Goal: Information Seeking & Learning: Stay updated

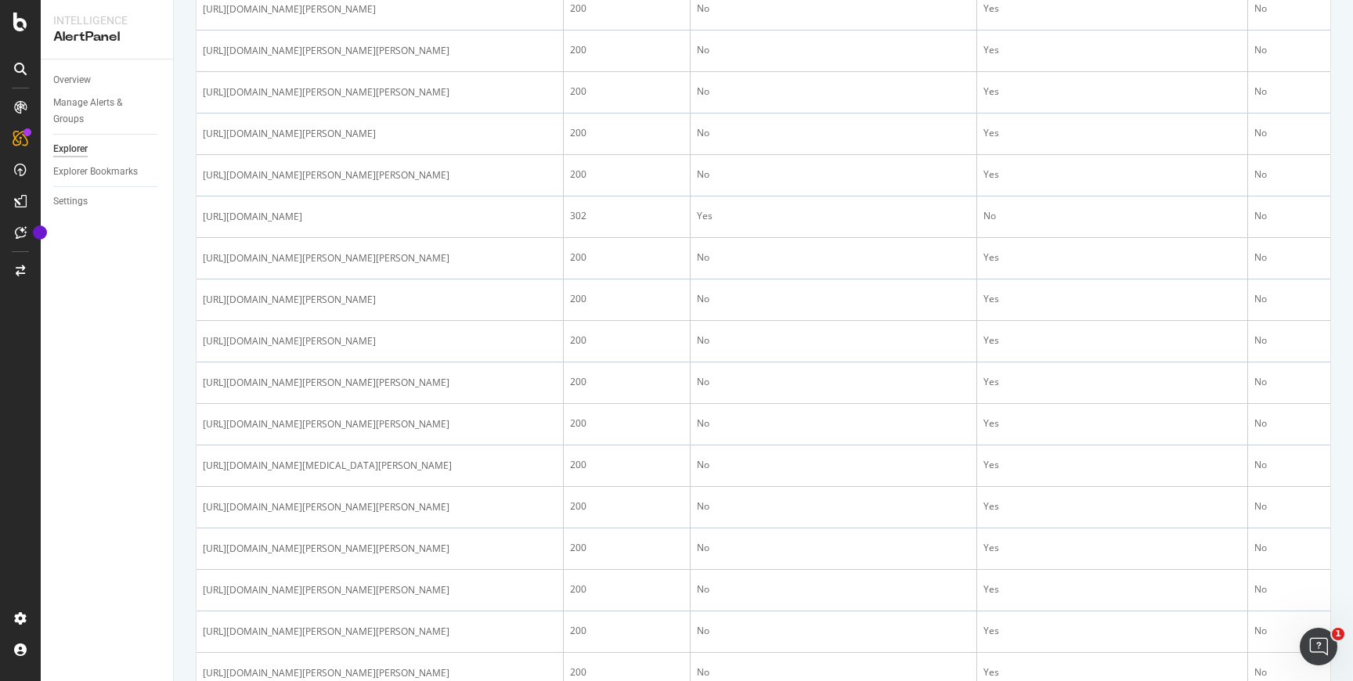
scroll to position [1318, 0]
